Goal: Task Accomplishment & Management: Manage account settings

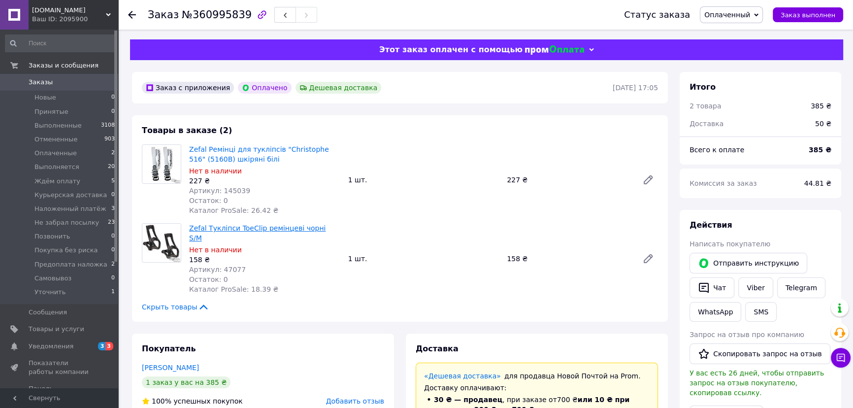
click at [249, 229] on link "Zefal Тукліпси ToeClip ремінцеві чорні S/M" at bounding box center [257, 233] width 136 height 18
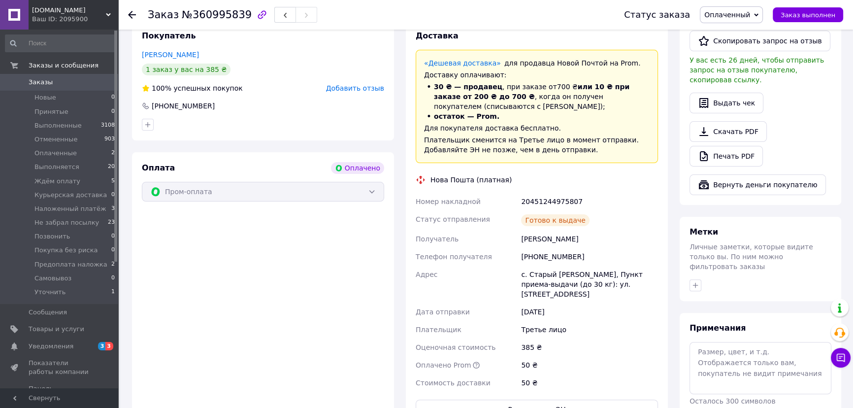
scroll to position [313, 0]
click at [844, 360] on icon at bounding box center [841, 358] width 8 height 8
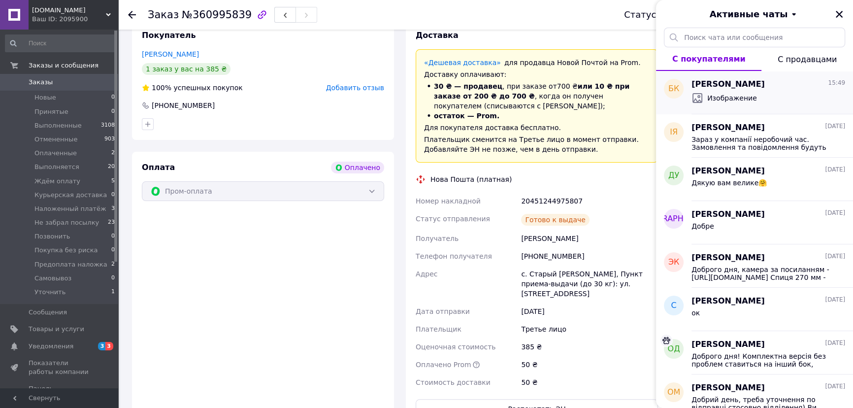
click at [758, 89] on div "Богдан Клід 15:49" at bounding box center [768, 84] width 154 height 11
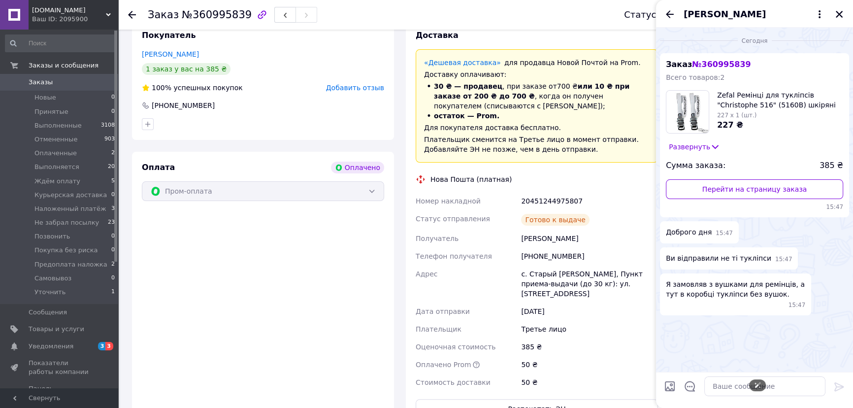
scroll to position [99, 0]
click at [749, 399] on div at bounding box center [764, 386] width 129 height 28
click at [749, 393] on textarea at bounding box center [764, 386] width 121 height 20
type textarea "Доброго дня!"
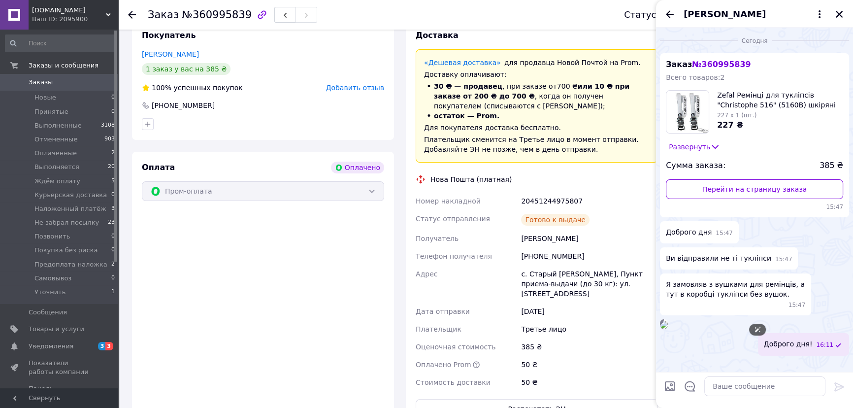
click at [668, 321] on img at bounding box center [664, 325] width 8 height 8
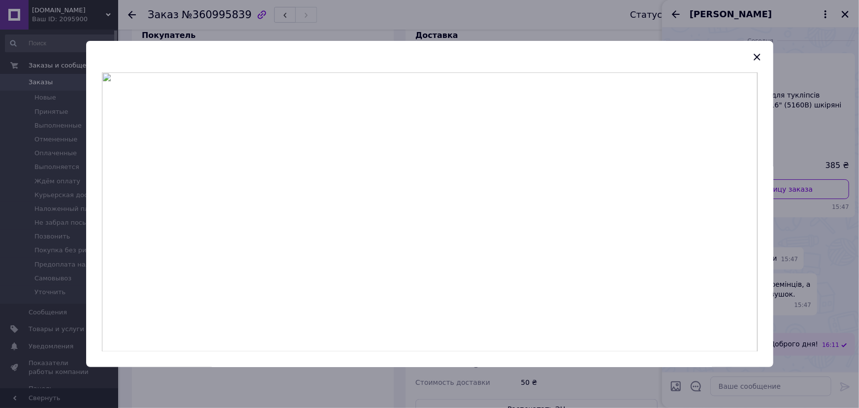
click at [806, 225] on div at bounding box center [429, 204] width 859 height 408
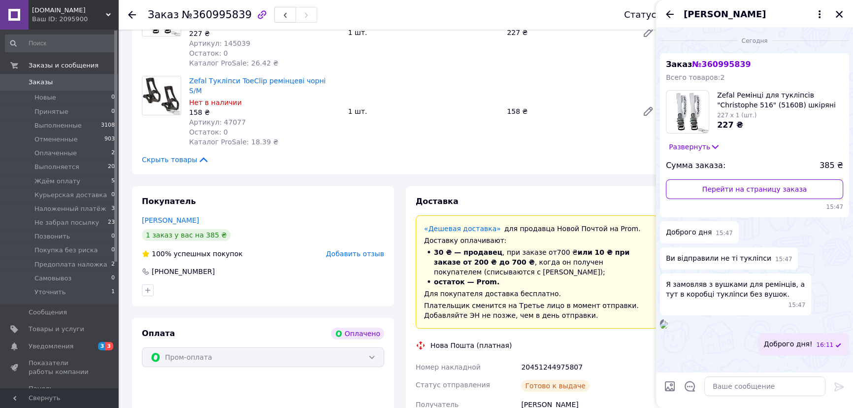
scroll to position [0, 0]
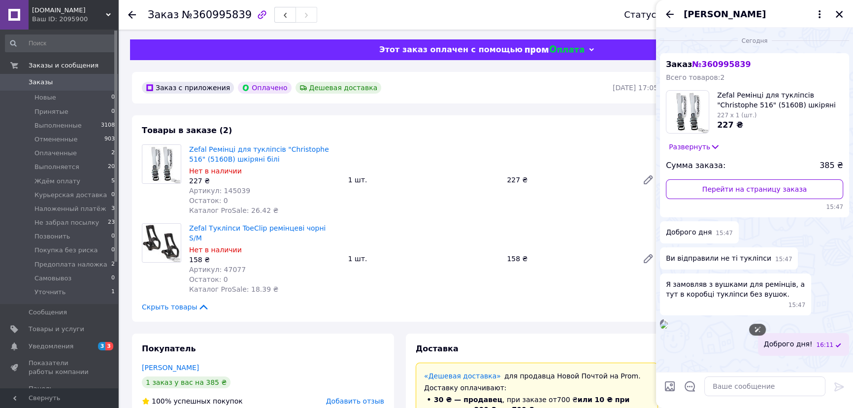
click at [668, 321] on img at bounding box center [664, 325] width 8 height 8
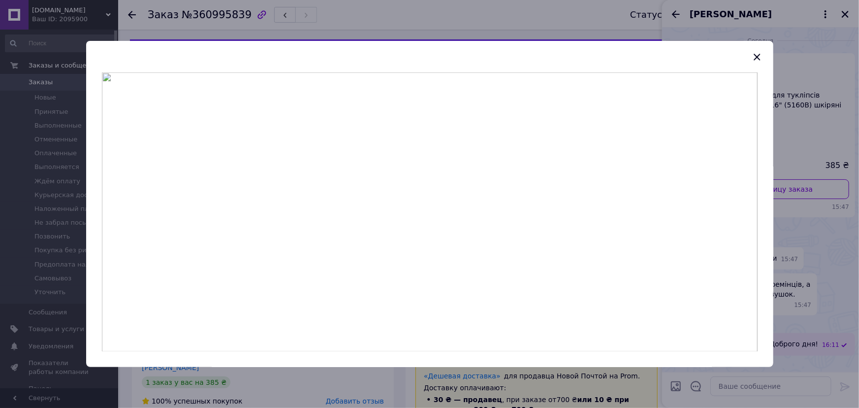
click at [451, 27] on div at bounding box center [429, 204] width 859 height 408
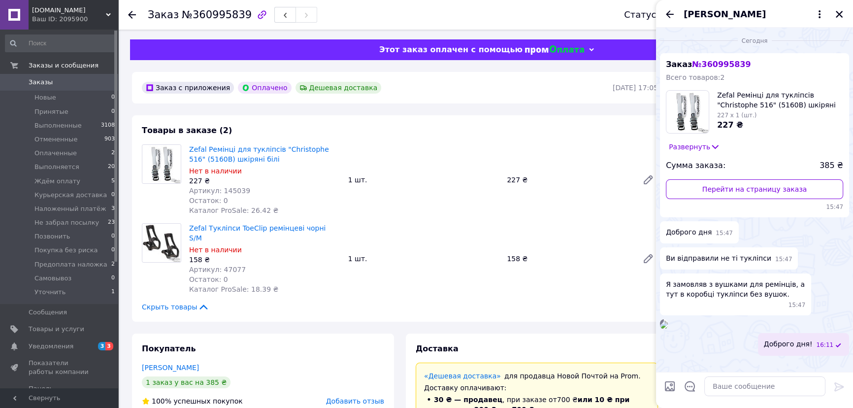
click at [176, 237] on img at bounding box center [161, 243] width 38 height 38
click at [203, 233] on span "Zefal Тукліпси ToeClip ремінцеві чорні S/M" at bounding box center [264, 233] width 151 height 20
click at [208, 229] on link "Zefal Тукліпси ToeClip ремінцеві чорні S/M" at bounding box center [257, 233] width 136 height 18
click at [224, 264] on div "Артикул: 47077" at bounding box center [264, 269] width 151 height 10
click at [225, 265] on span "Артикул: 47077" at bounding box center [217, 269] width 57 height 8
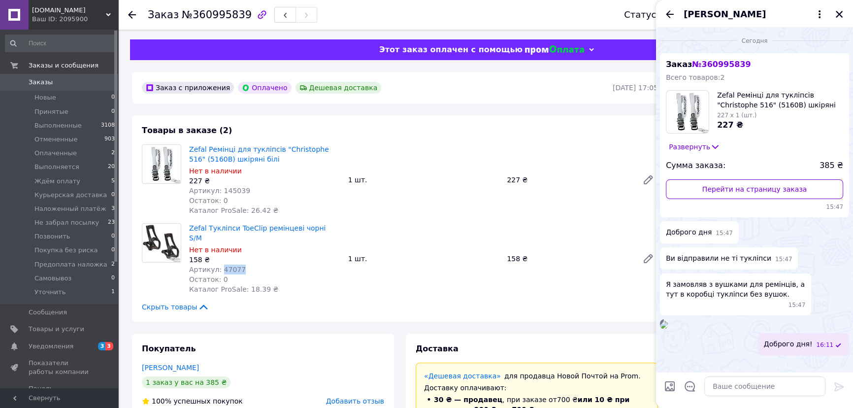
click at [225, 265] on span "Артикул: 47077" at bounding box center [217, 269] width 57 height 8
copy span "47077"
click at [212, 227] on link "Zefal Тукліпси ToeClip ремінцеві чорні S/M" at bounding box center [257, 233] width 136 height 18
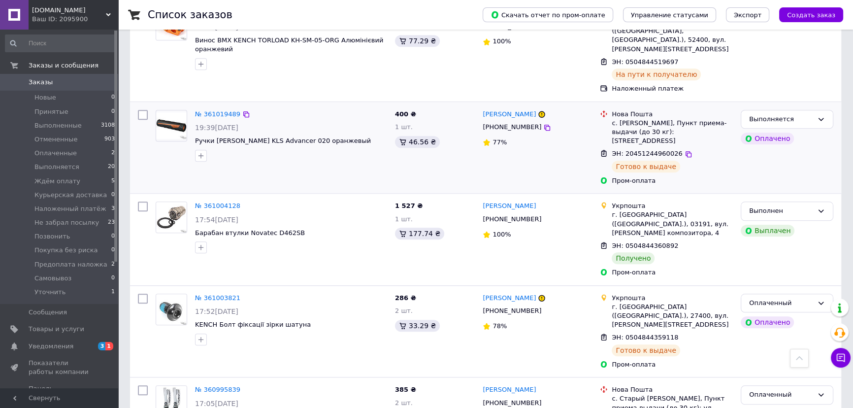
scroll to position [1253, 0]
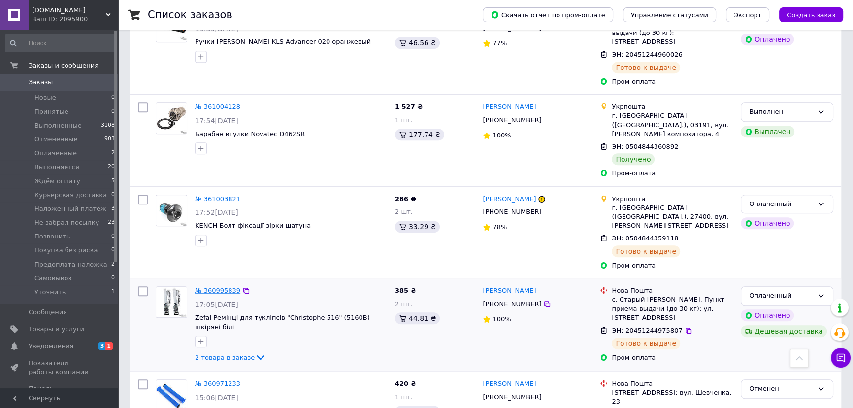
click at [218, 287] on link "№ 360995839" at bounding box center [217, 290] width 45 height 7
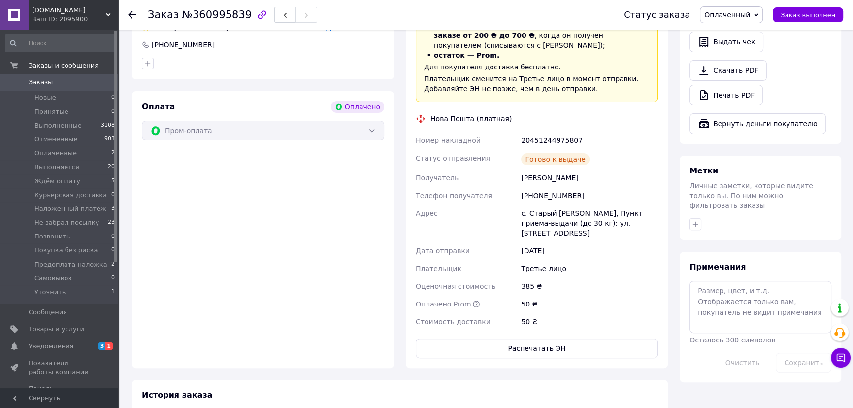
scroll to position [358, 0]
